Goal: Task Accomplishment & Management: Complete application form

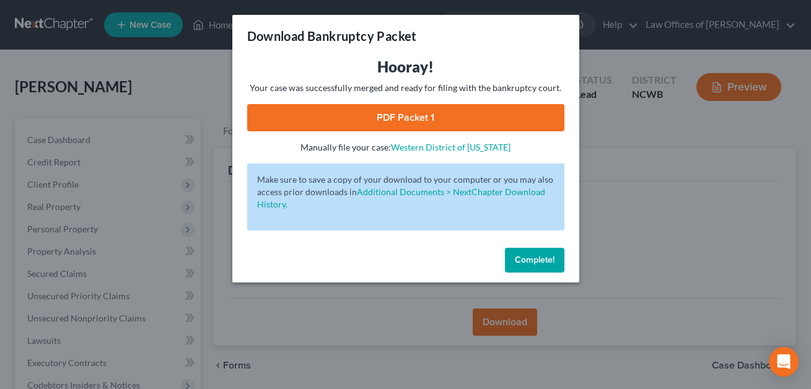
click at [522, 260] on span "Complete!" at bounding box center [535, 260] width 40 height 11
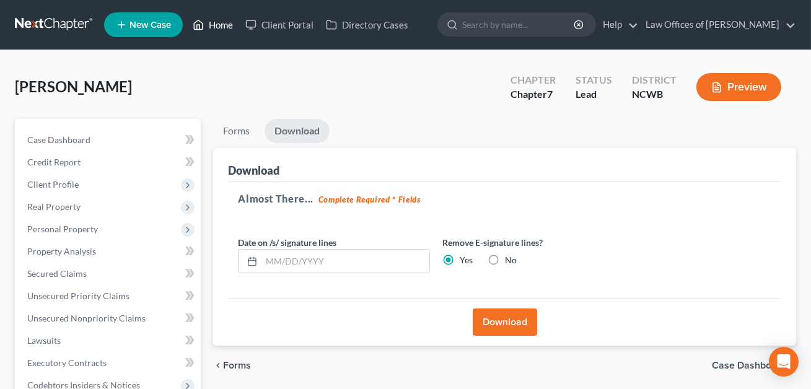
click at [220, 26] on link "Home" at bounding box center [212, 25] width 53 height 22
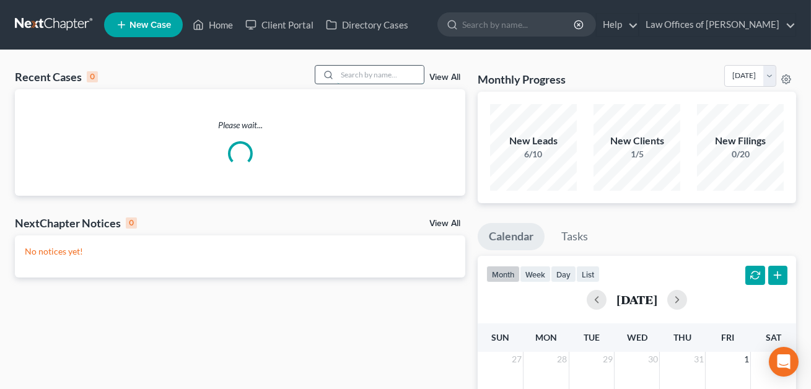
click at [341, 76] on input "search" at bounding box center [380, 75] width 87 height 18
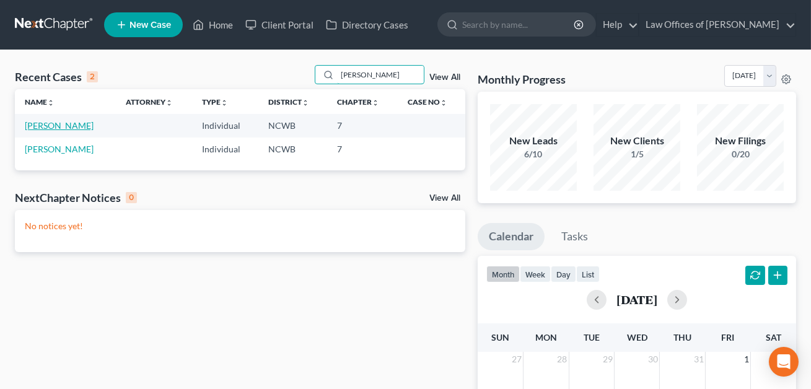
type input "[PERSON_NAME]"
click at [54, 124] on link "[PERSON_NAME]" at bounding box center [59, 125] width 69 height 11
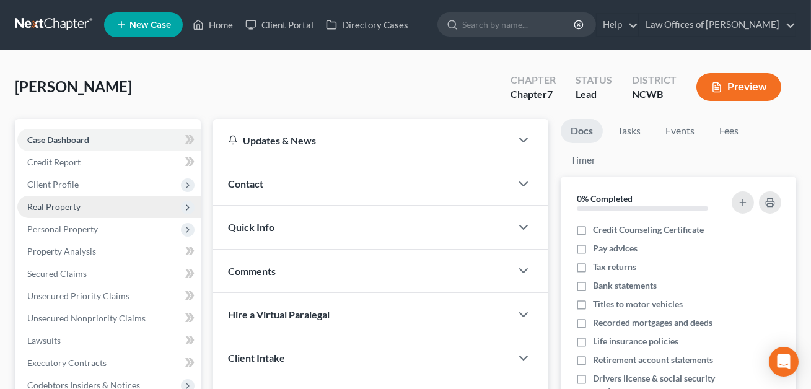
click at [64, 205] on span "Real Property" at bounding box center [53, 206] width 53 height 11
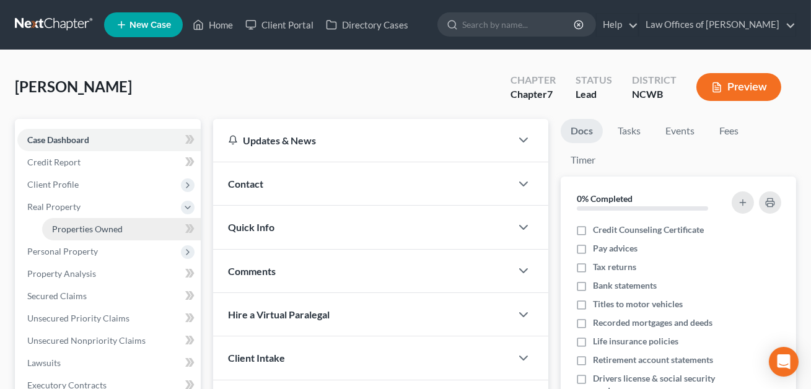
click at [74, 229] on span "Properties Owned" at bounding box center [87, 229] width 71 height 11
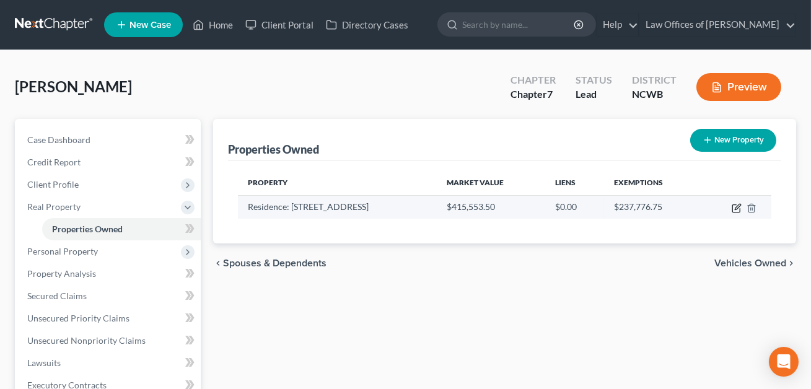
click at [738, 207] on icon "button" at bounding box center [736, 208] width 10 height 10
select select "28"
select select "48"
select select "3"
select select "5"
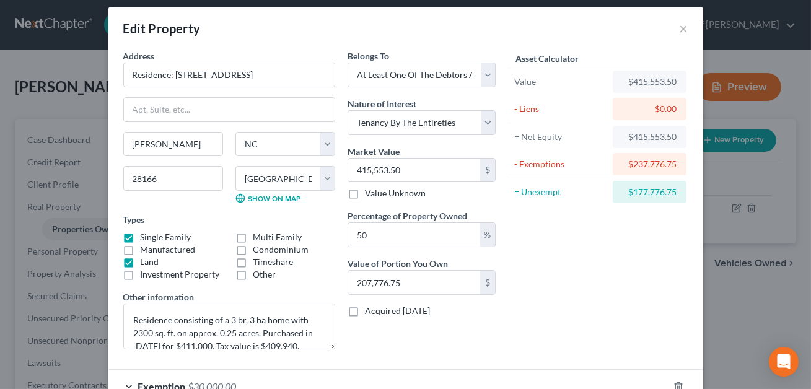
scroll to position [123, 0]
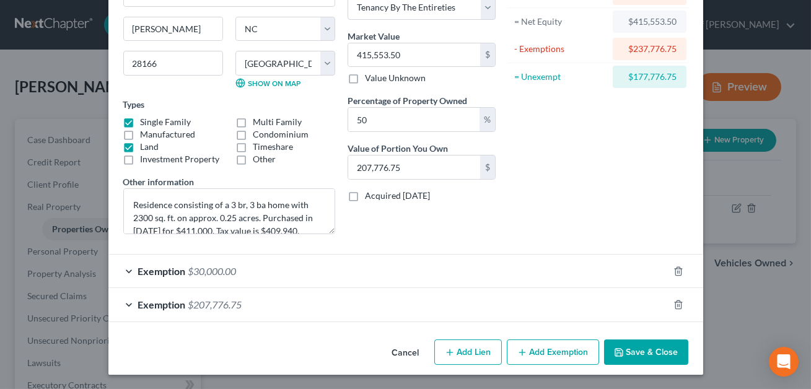
click at [458, 300] on div "Exemption $207,776.75" at bounding box center [388, 304] width 560 height 33
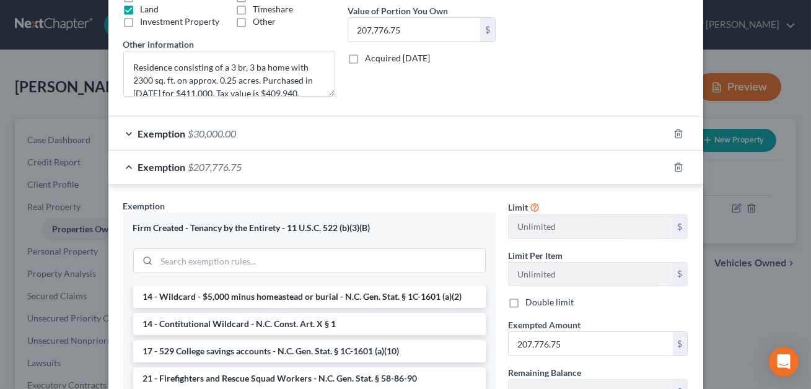
scroll to position [442, 0]
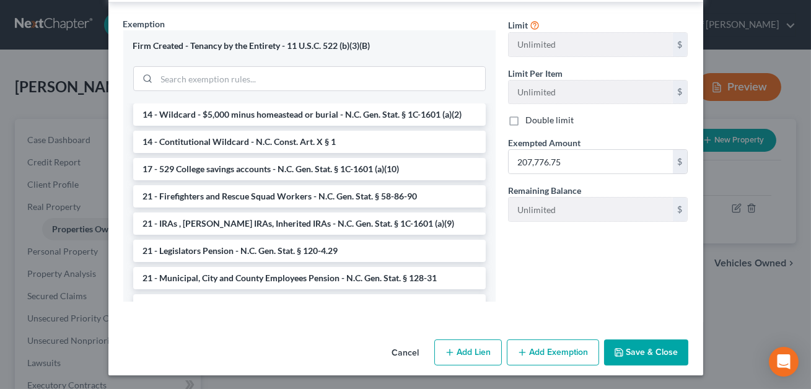
click at [654, 351] on button "Save & Close" at bounding box center [646, 352] width 84 height 26
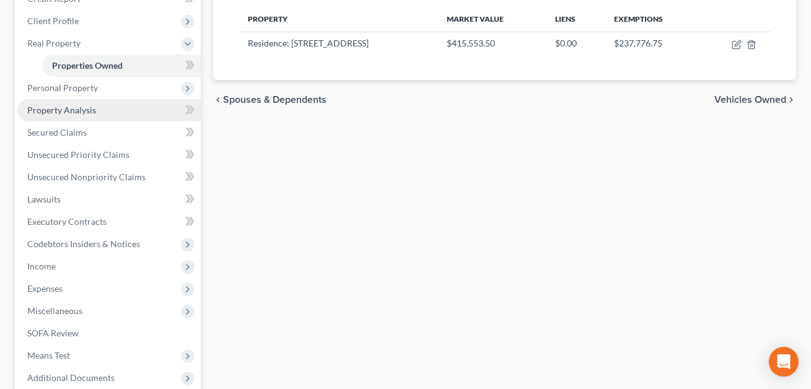
scroll to position [290, 0]
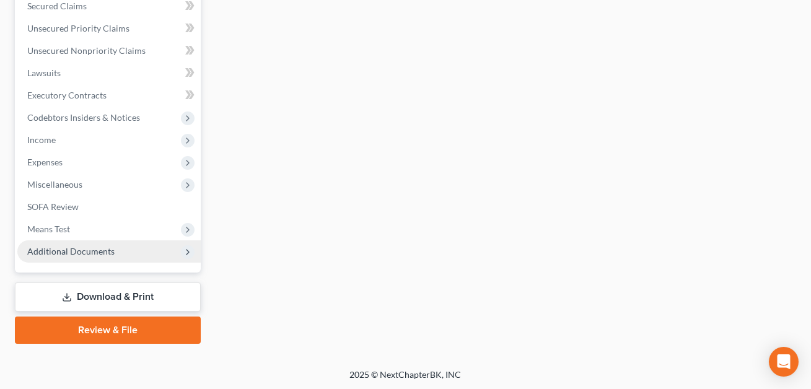
click at [92, 250] on span "Additional Documents" at bounding box center [70, 251] width 87 height 11
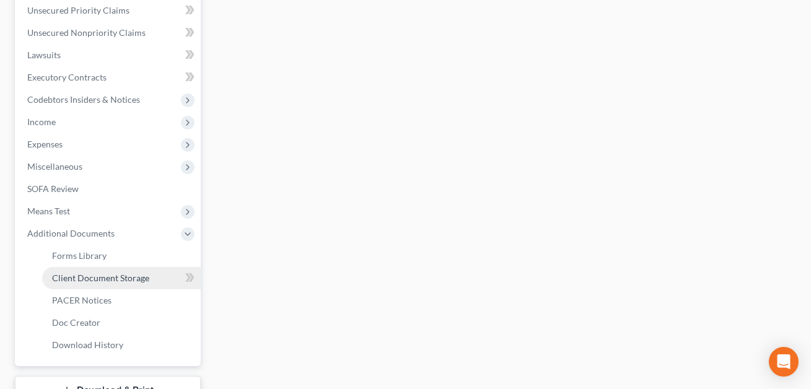
scroll to position [379, 0]
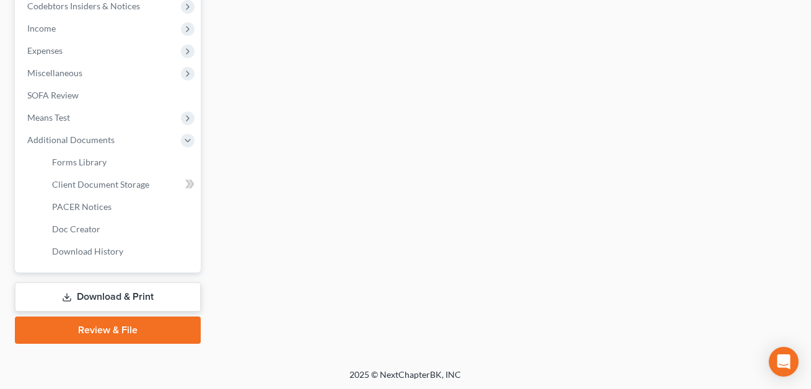
click at [107, 294] on link "Download & Print" at bounding box center [108, 296] width 186 height 29
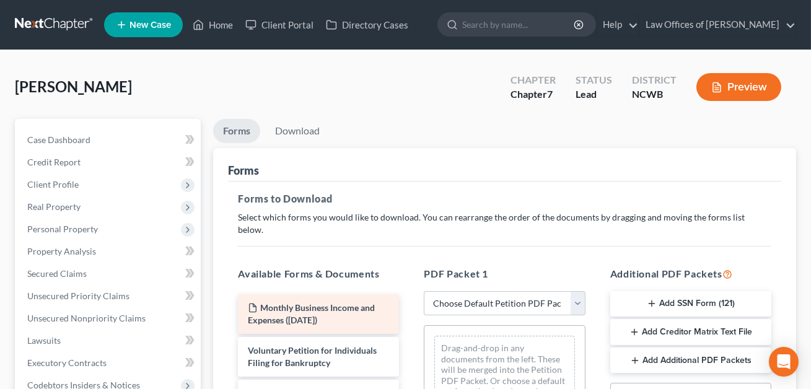
click at [320, 302] on span "Monthly Business Income and Expenses ([DATE])" at bounding box center [311, 313] width 127 height 23
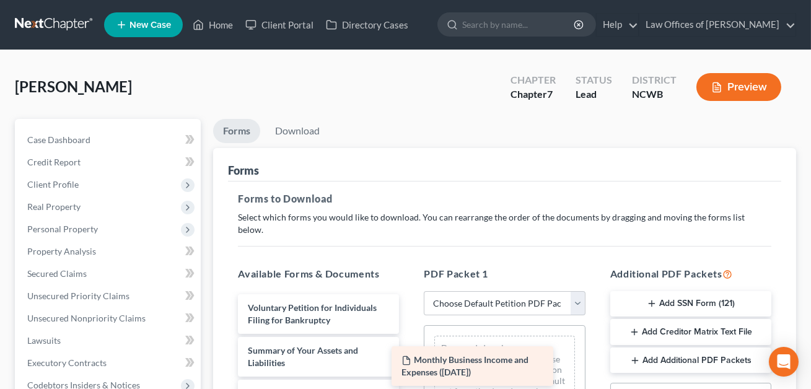
drag, startPoint x: 320, startPoint y: 294, endPoint x: 488, endPoint y: 362, distance: 180.9
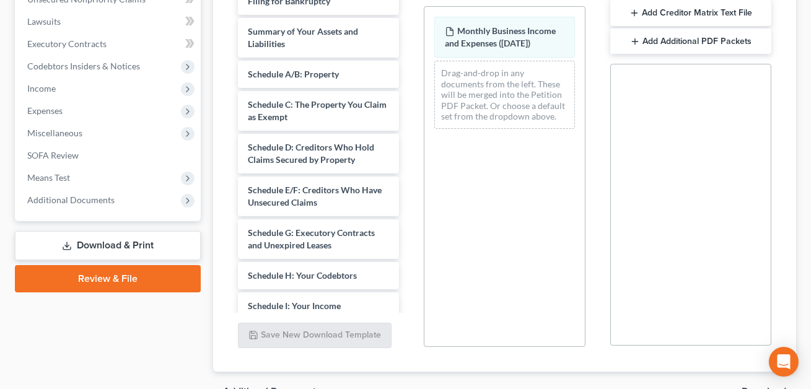
scroll to position [328, 0]
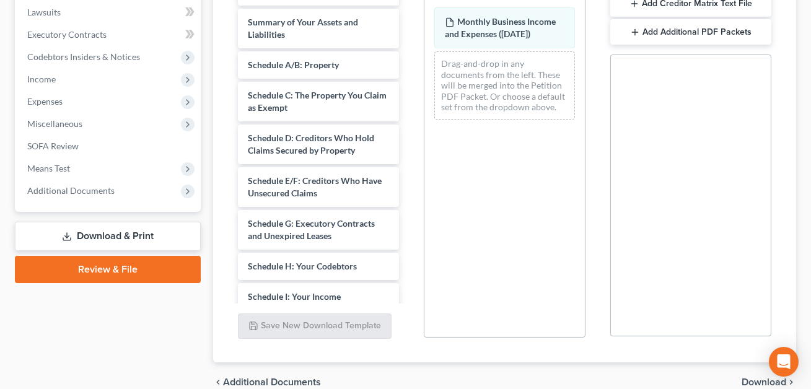
click at [753, 377] on span "Download" at bounding box center [763, 382] width 45 height 10
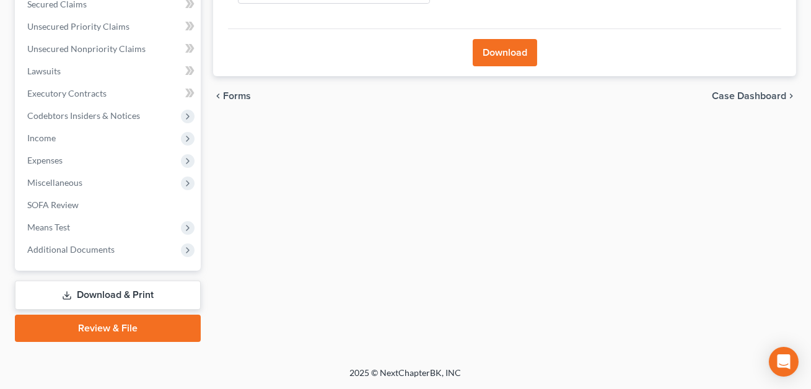
scroll to position [268, 0]
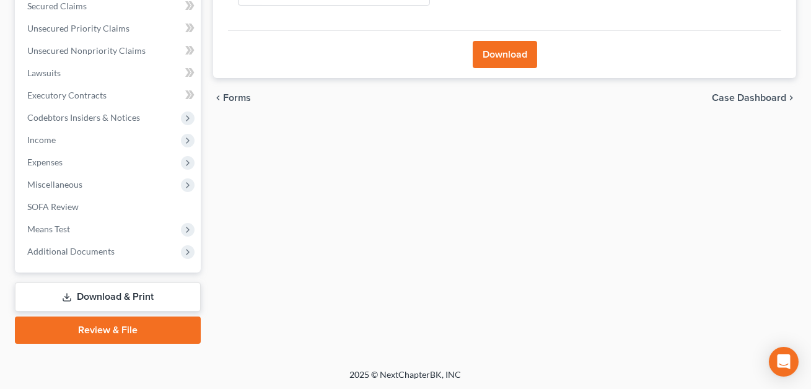
click at [497, 55] on button "Download" at bounding box center [505, 54] width 64 height 27
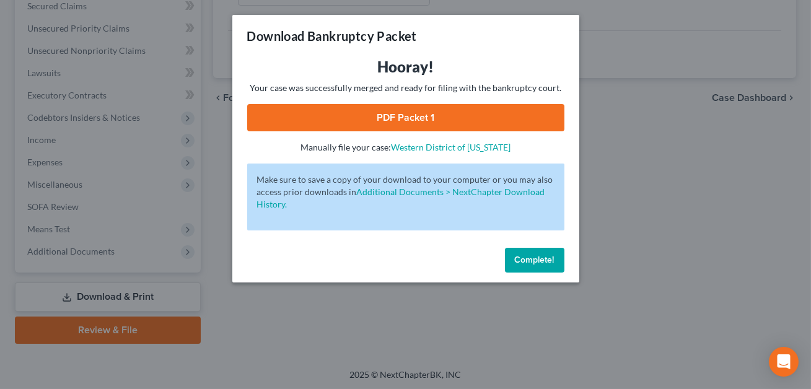
click at [426, 115] on link "PDF Packet 1" at bounding box center [405, 117] width 317 height 27
click at [534, 251] on button "Complete!" at bounding box center [534, 260] width 59 height 25
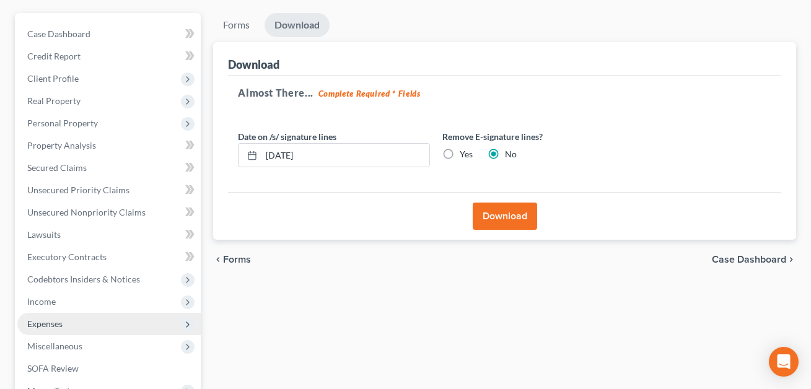
scroll to position [0, 0]
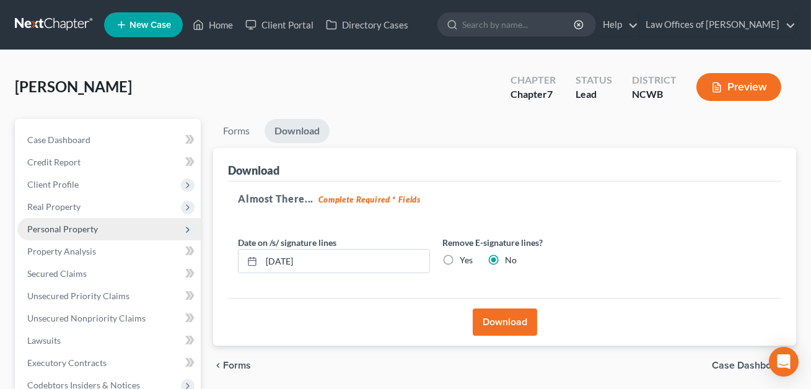
click at [63, 221] on span "Personal Property" at bounding box center [108, 229] width 183 height 22
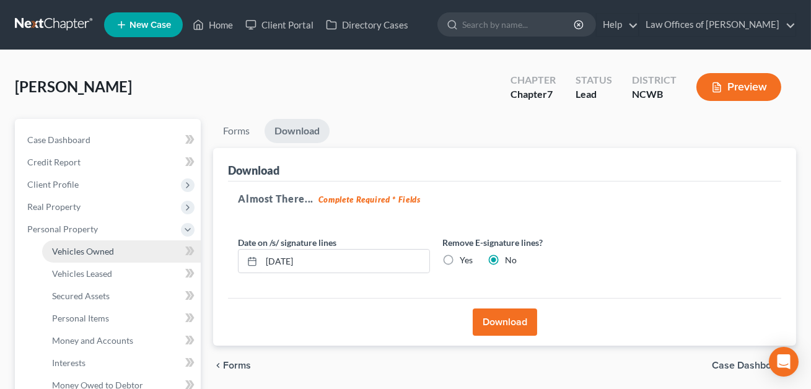
click at [69, 254] on span "Vehicles Owned" at bounding box center [83, 251] width 62 height 11
